Goal: Information Seeking & Learning: Learn about a topic

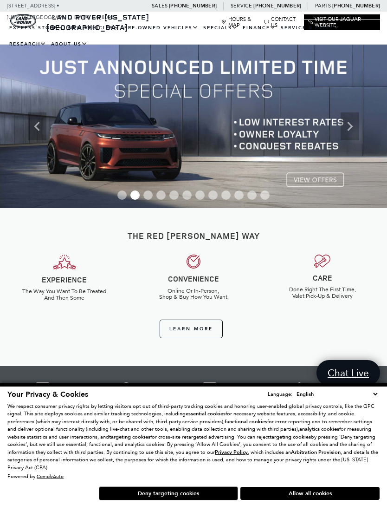
click at [0, 0] on link "View Certified Pre-Owned" at bounding box center [0, 0] width 0 height 0
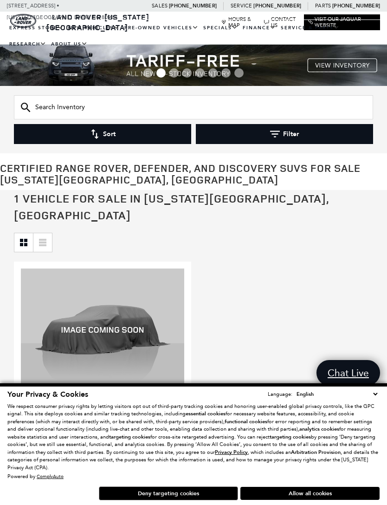
click at [335, 490] on button "Allow all cookies" at bounding box center [309, 492] width 139 height 13
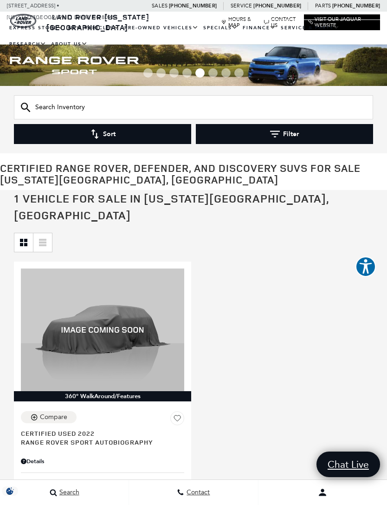
click at [0, 0] on link "View All Pre-Owned Vehicles" at bounding box center [0, 0] width 0 height 0
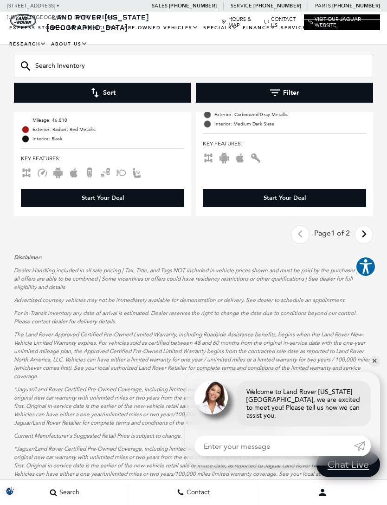
scroll to position [3474, 0]
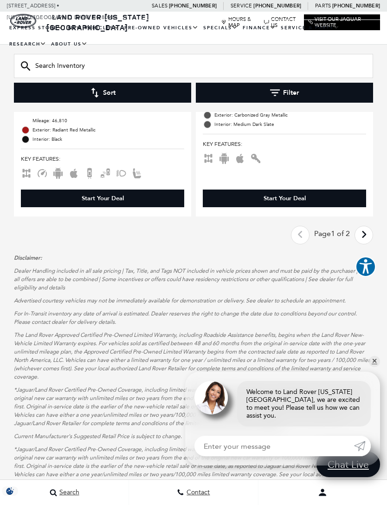
click at [364, 227] on icon "next page" at bounding box center [364, 234] width 6 height 15
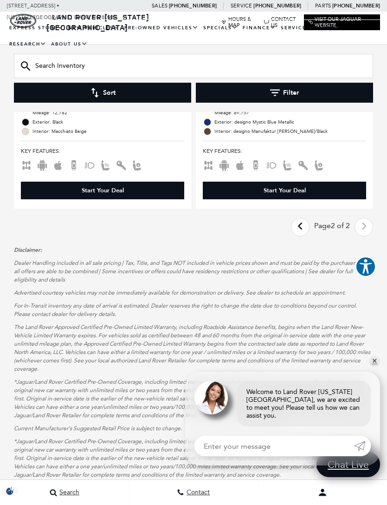
scroll to position [2042, 0]
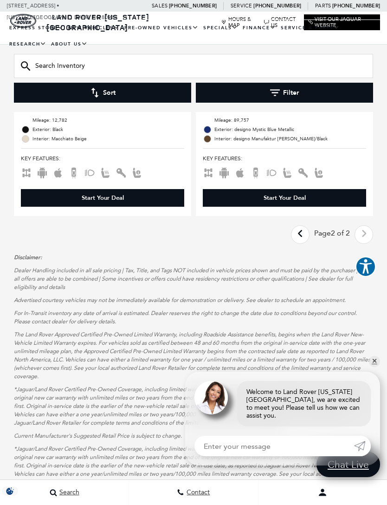
click at [298, 226] on icon "previous page" at bounding box center [301, 233] width 6 height 15
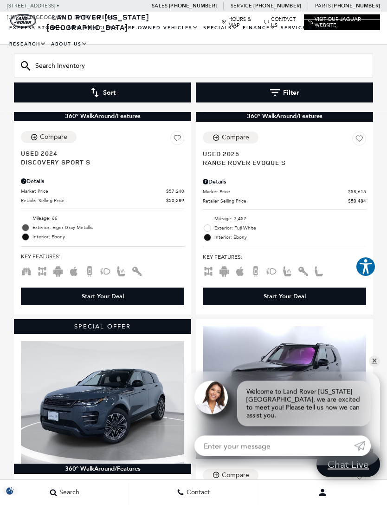
scroll to position [1325, 0]
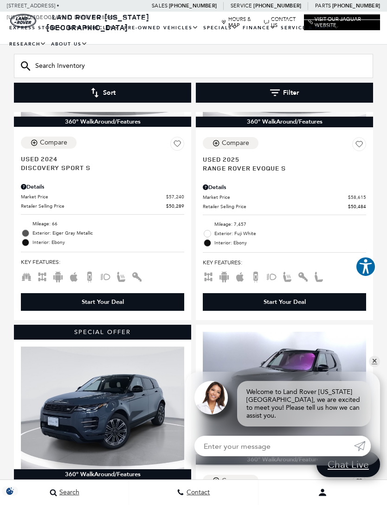
click at [0, 0] on link "Defender 110" at bounding box center [0, 0] width 0 height 0
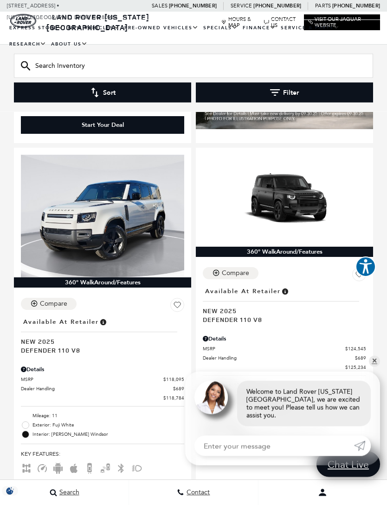
scroll to position [1704, 0]
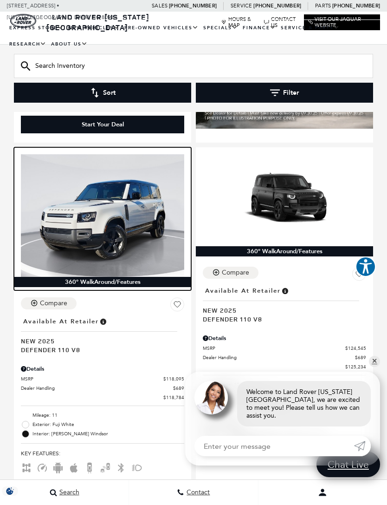
click at [92, 198] on img at bounding box center [102, 215] width 163 height 123
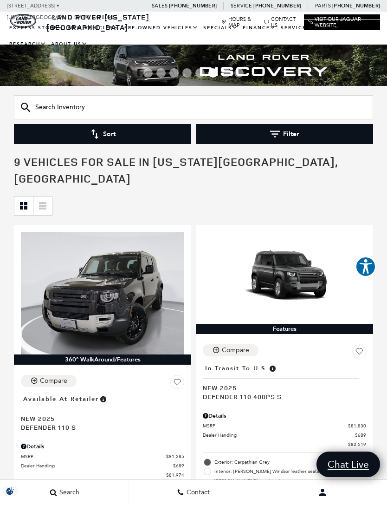
click at [0, 0] on link "Range Rover" at bounding box center [0, 0] width 0 height 0
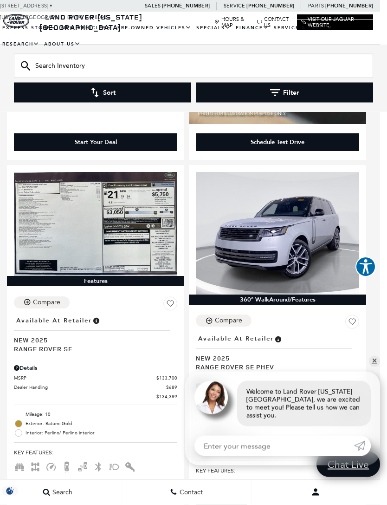
scroll to position [1733, 7]
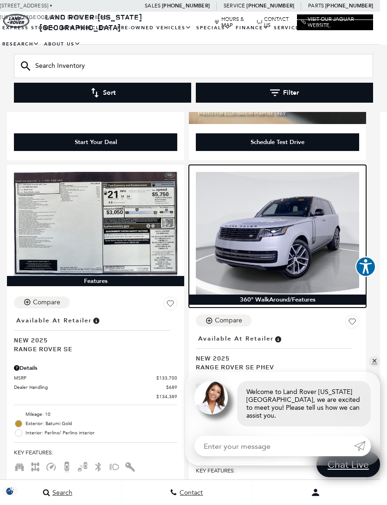
click at [308, 213] on img at bounding box center [277, 233] width 163 height 123
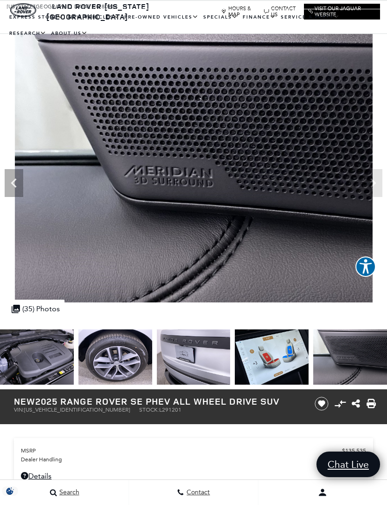
scroll to position [10, 0]
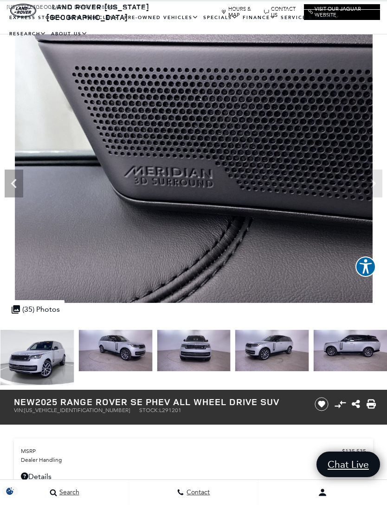
click at [37, 357] on img at bounding box center [37, 357] width 74 height 55
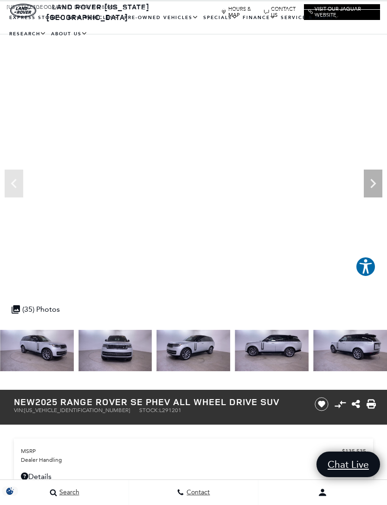
click at [113, 353] on img at bounding box center [115, 350] width 74 height 41
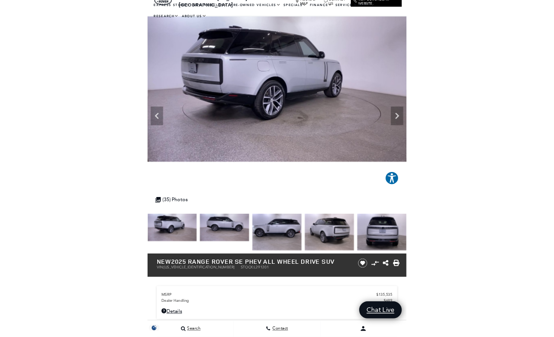
scroll to position [0, 0]
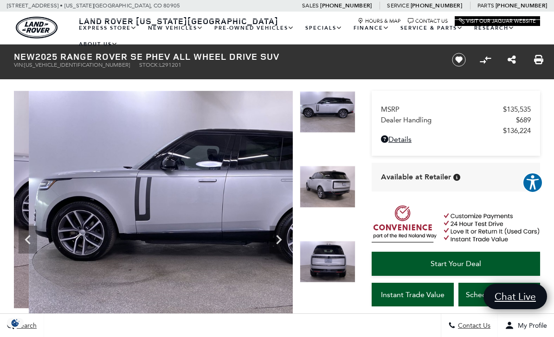
click at [103, 259] on img at bounding box center [208, 225] width 388 height 268
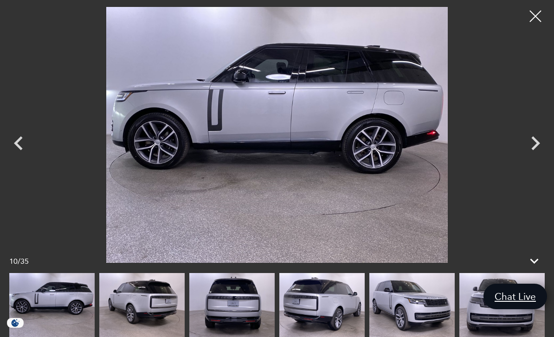
click at [387, 143] on icon "Next" at bounding box center [536, 144] width 28 height 28
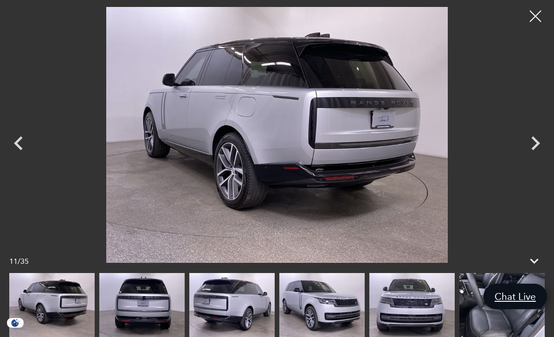
click at [387, 142] on icon "Next" at bounding box center [536, 143] width 9 height 14
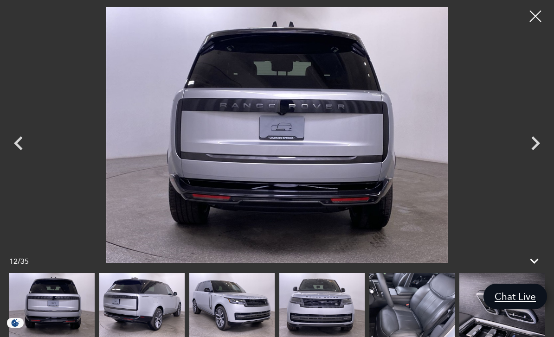
click at [387, 143] on icon "Next" at bounding box center [536, 143] width 9 height 14
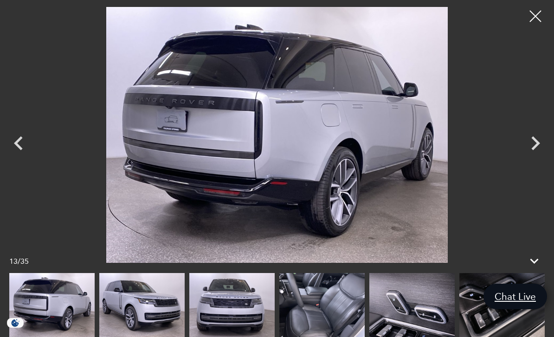
click at [387, 142] on icon "Next" at bounding box center [536, 144] width 28 height 28
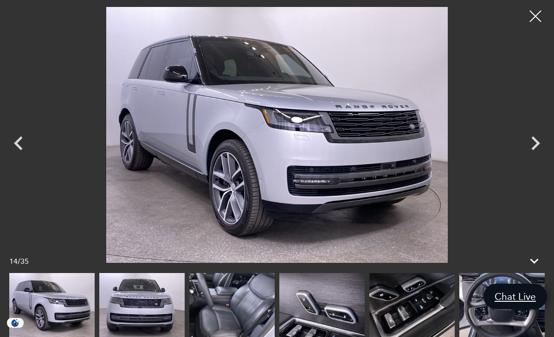
click at [387, 141] on icon "Next" at bounding box center [536, 144] width 28 height 28
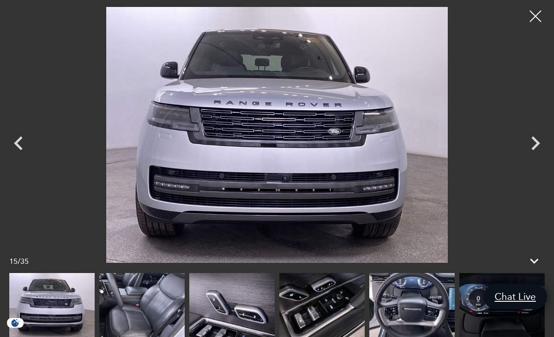
click at [387, 141] on icon "Next" at bounding box center [536, 144] width 28 height 28
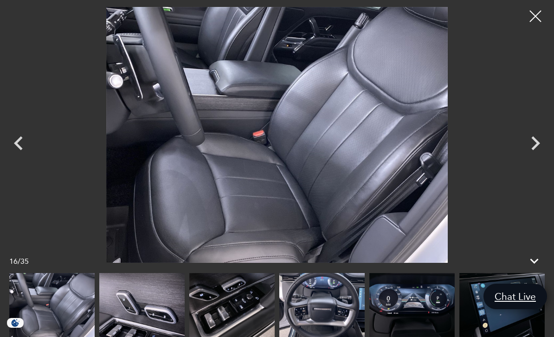
click at [387, 139] on icon "Next" at bounding box center [536, 144] width 28 height 28
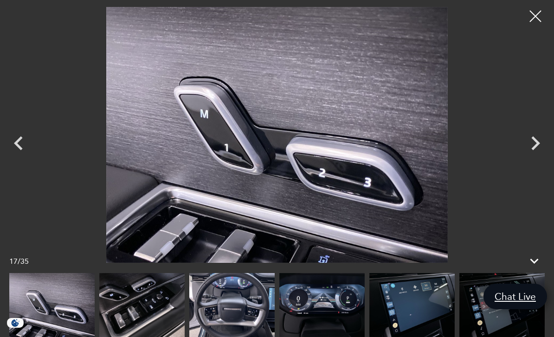
click at [387, 142] on icon "Next" at bounding box center [536, 143] width 9 height 14
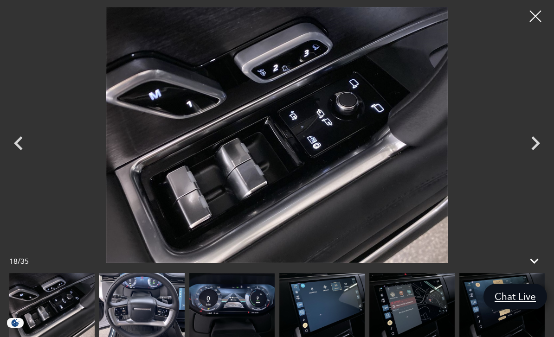
click at [387, 141] on icon "Next" at bounding box center [536, 144] width 28 height 28
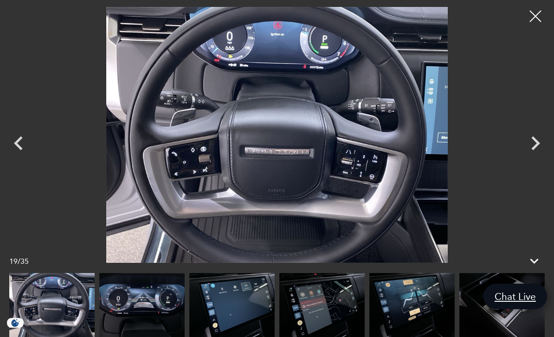
click at [387, 145] on icon "Next" at bounding box center [536, 144] width 28 height 28
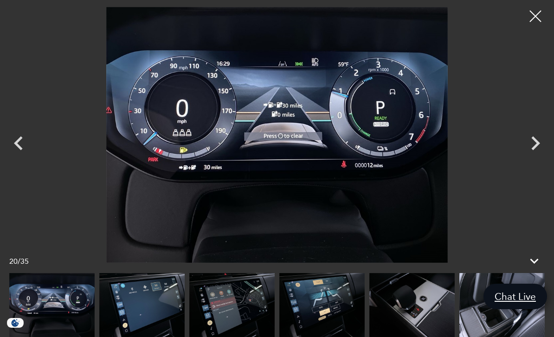
click at [387, 143] on icon "Next" at bounding box center [536, 144] width 28 height 28
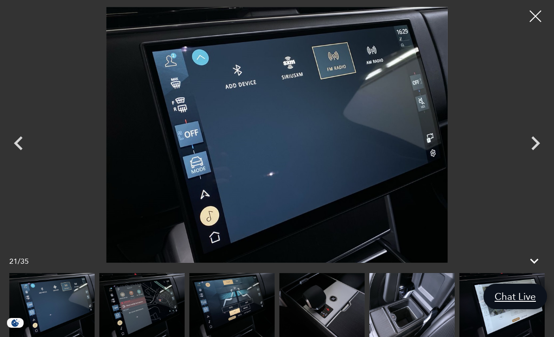
click at [387, 144] on icon "Next" at bounding box center [536, 144] width 28 height 28
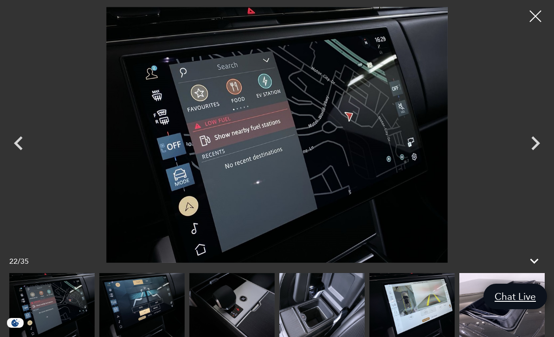
click at [387, 143] on icon "Next" at bounding box center [536, 143] width 9 height 14
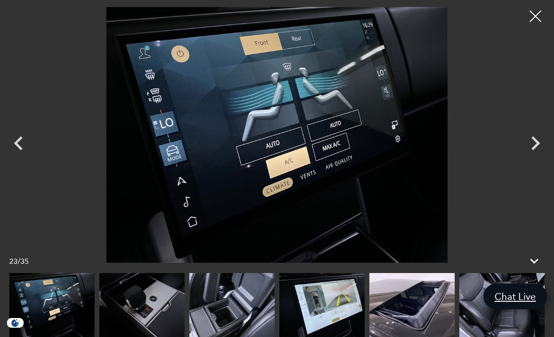
click at [387, 144] on icon "Next" at bounding box center [536, 143] width 9 height 14
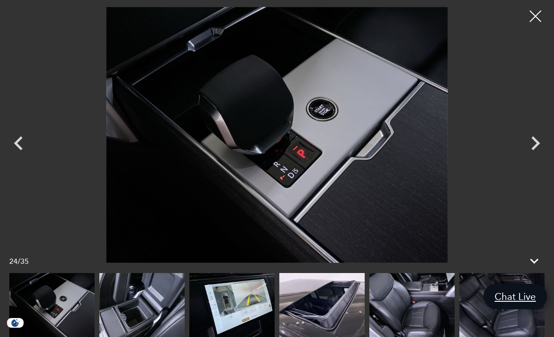
click at [387, 149] on icon "Next" at bounding box center [536, 144] width 28 height 28
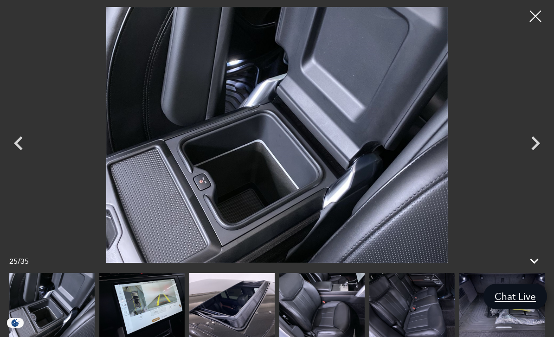
click at [387, 140] on icon "Next" at bounding box center [536, 143] width 9 height 14
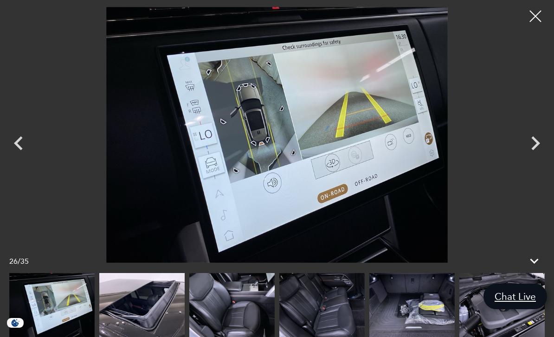
click at [387, 140] on icon "Next" at bounding box center [536, 144] width 28 height 28
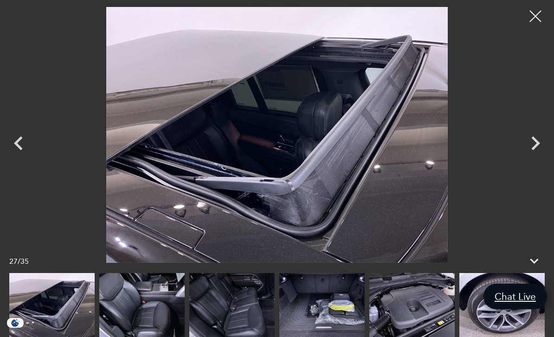
click at [387, 149] on icon "Next" at bounding box center [536, 144] width 28 height 28
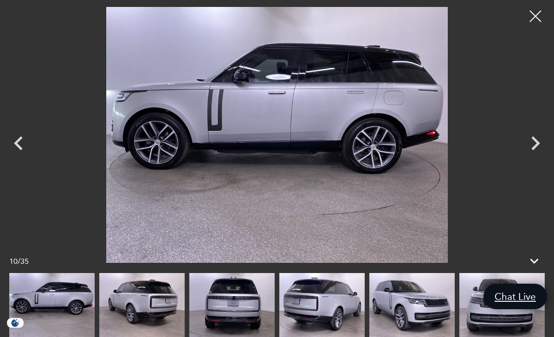
click at [149, 299] on img at bounding box center [141, 305] width 85 height 64
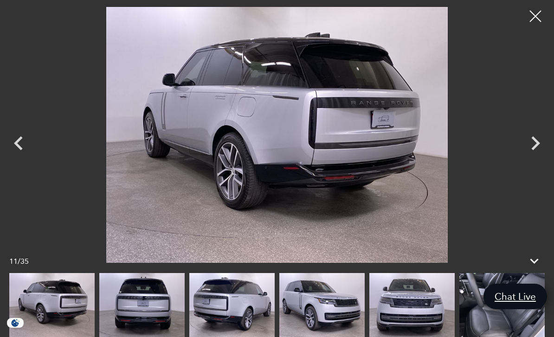
click at [53, 295] on img at bounding box center [51, 305] width 85 height 64
click at [189, 294] on img at bounding box center [231, 305] width 85 height 64
